Goal: Find specific page/section: Find specific page/section

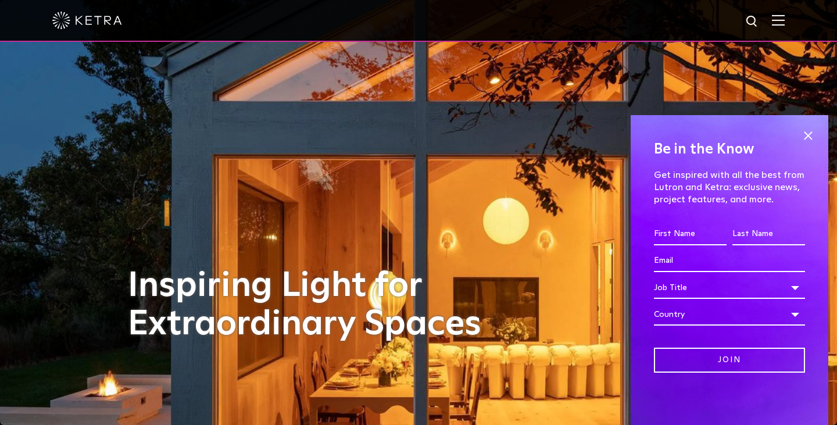
scroll to position [115, 0]
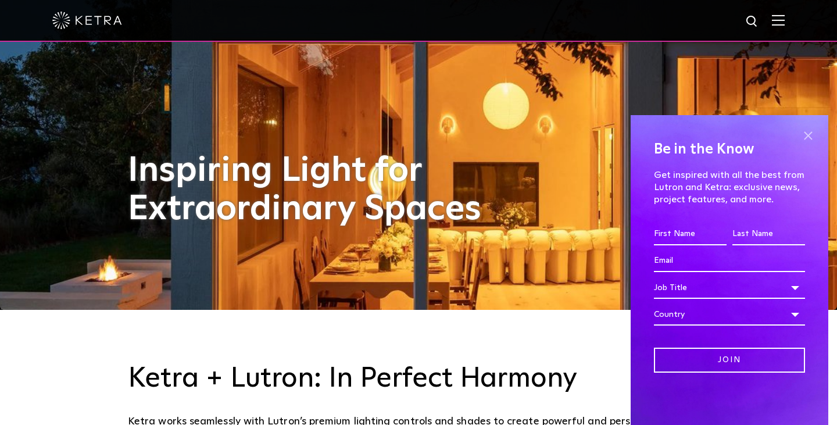
click at [806, 138] on span at bounding box center [807, 135] width 17 height 17
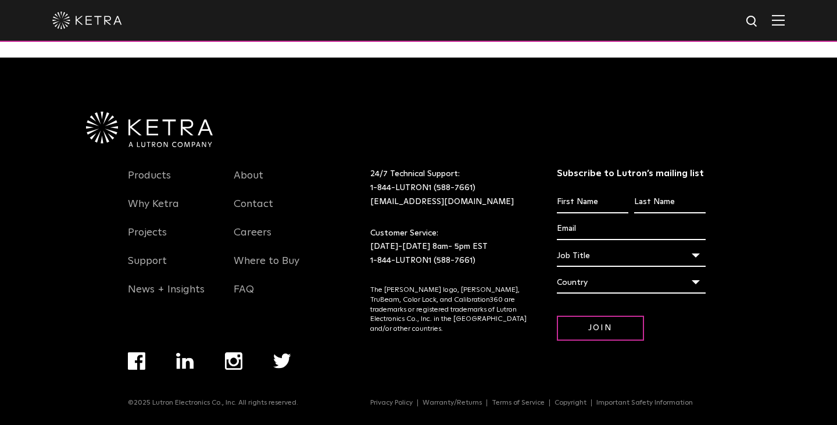
scroll to position [2442, 0]
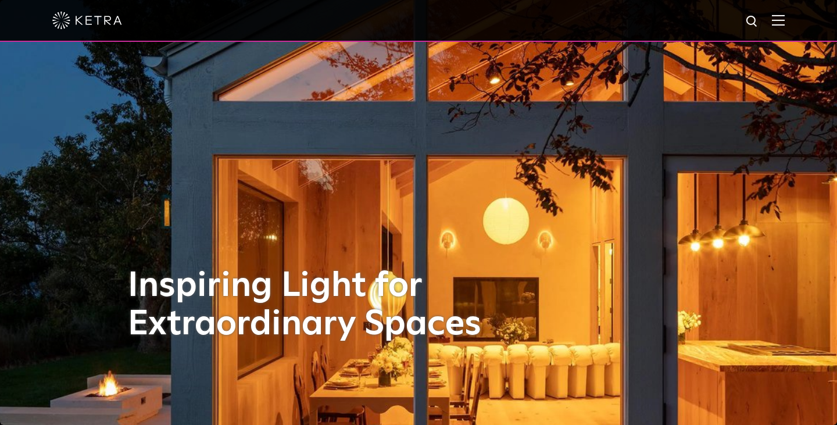
click at [787, 17] on div at bounding box center [418, 21] width 837 height 42
click at [784, 17] on img at bounding box center [778, 20] width 13 height 11
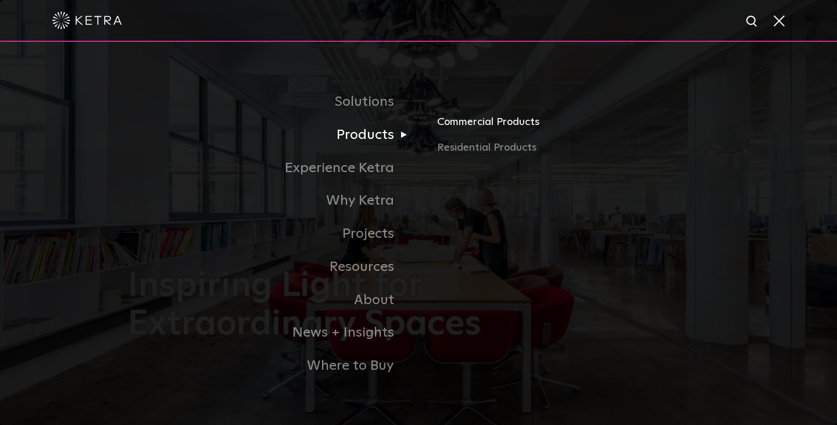
click at [450, 119] on link "Commercial Products" at bounding box center [573, 127] width 272 height 26
